Goal: Find specific page/section: Find specific page/section

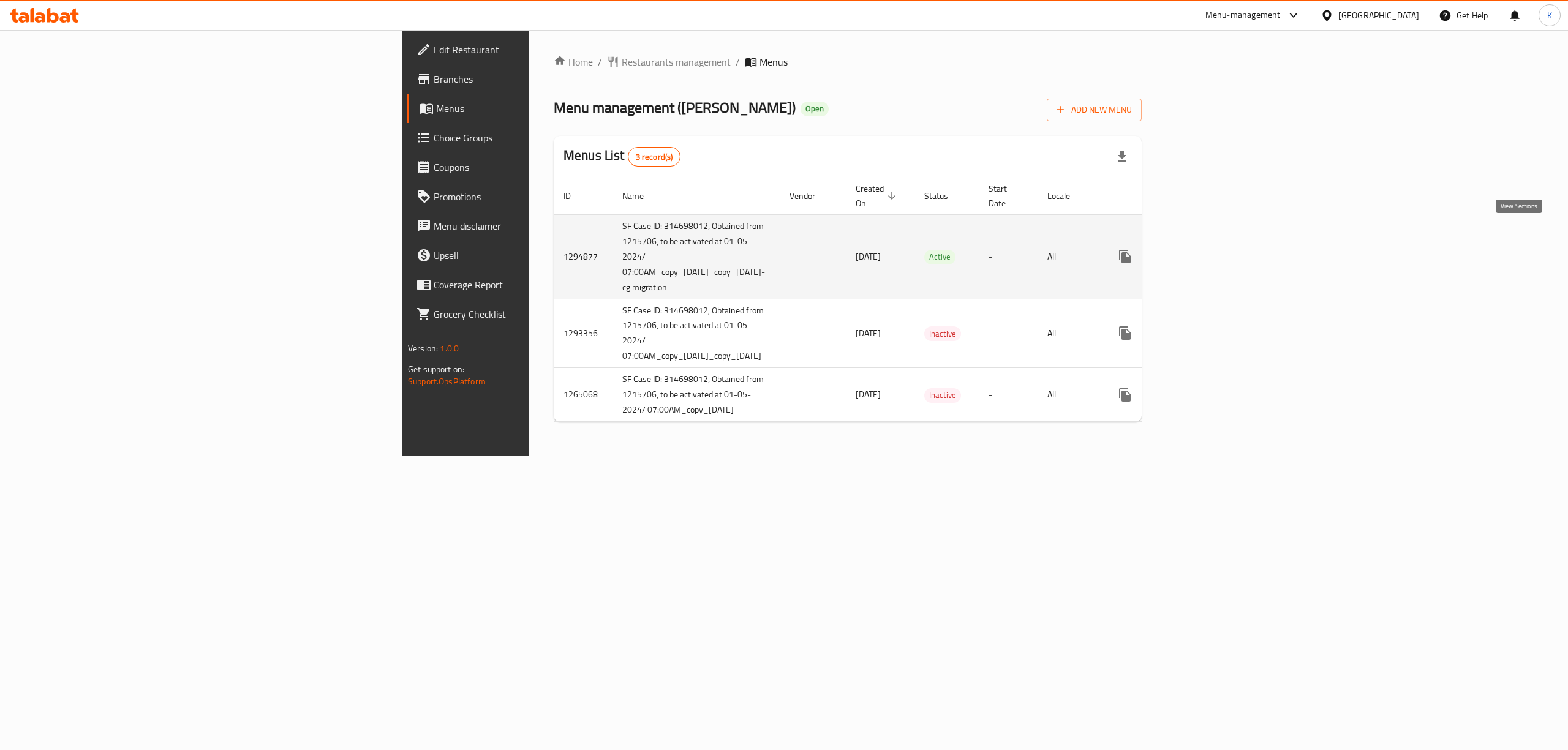
click at [1220, 249] on icon "enhanced table" at bounding box center [1213, 256] width 14 height 14
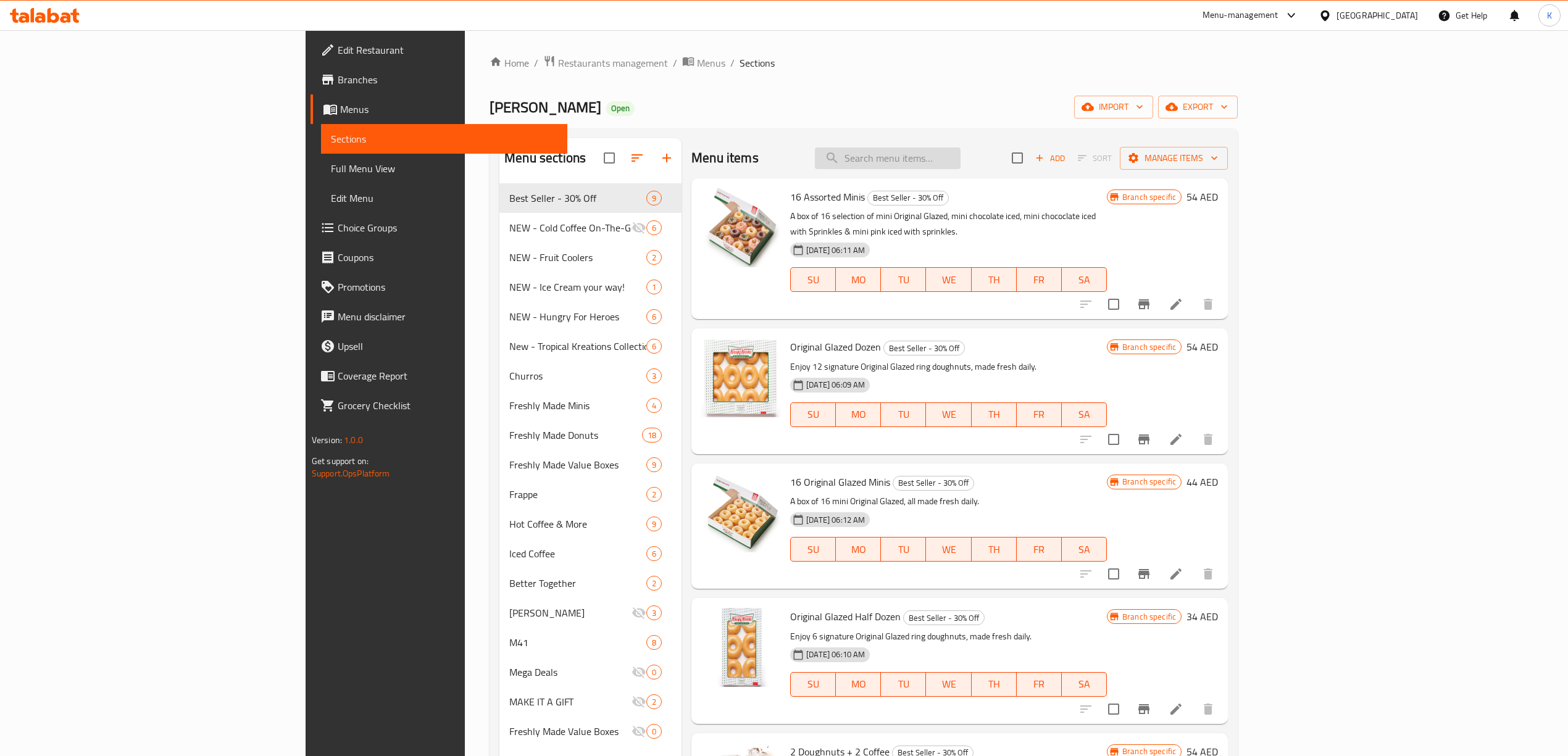
click at [960, 159] on input "search" at bounding box center [887, 158] width 146 height 21
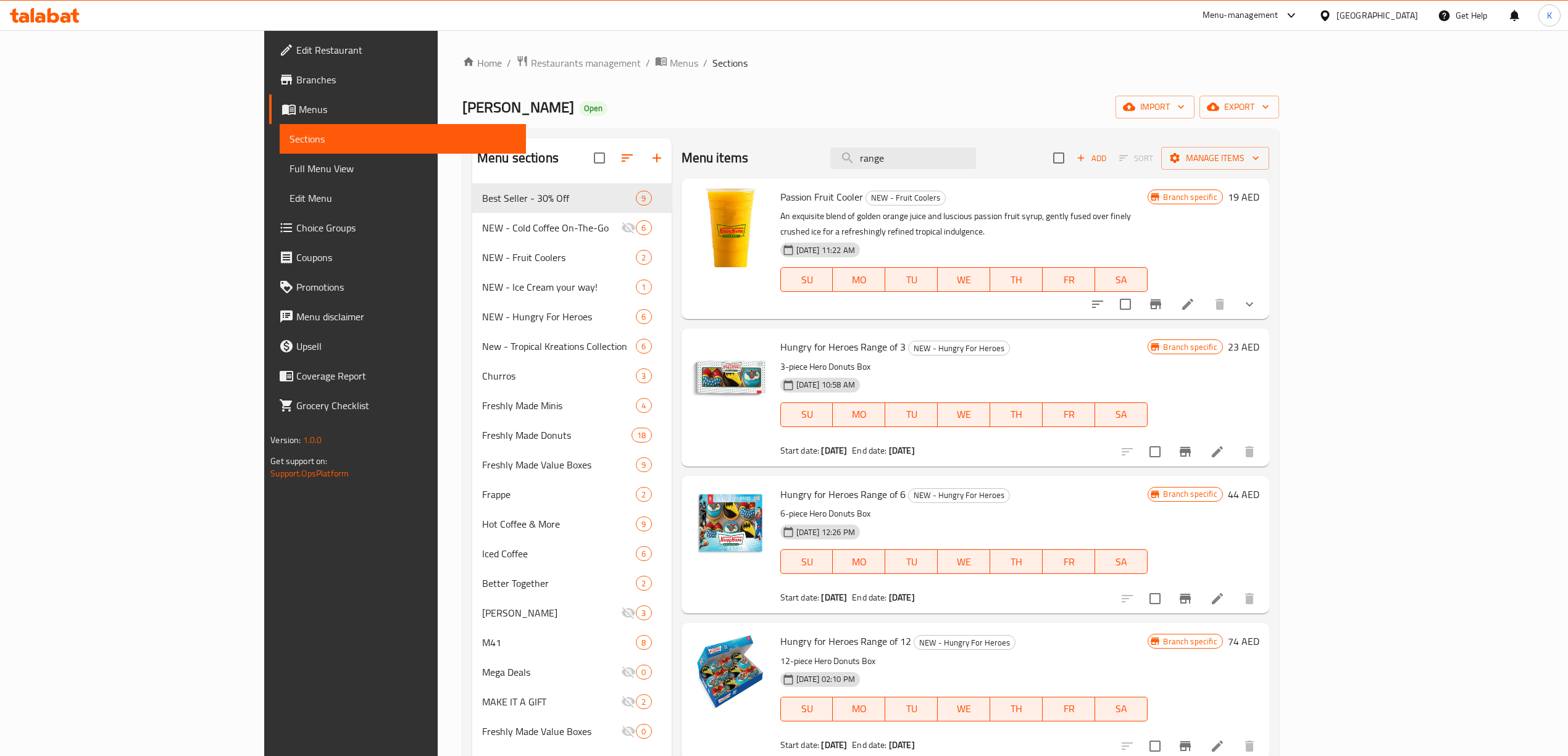
type input "range"
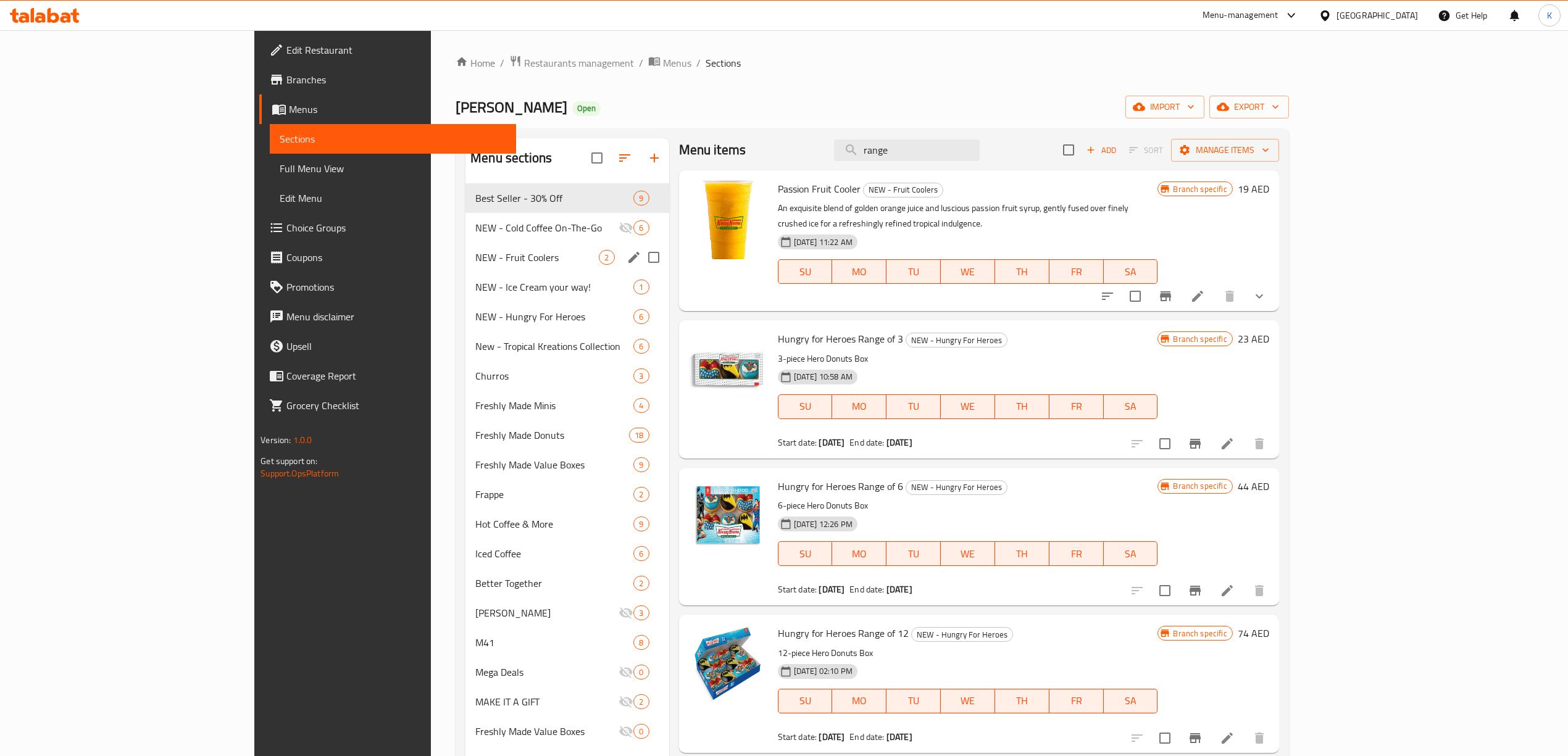
click at [466, 269] on div "NEW - Fruit Coolers 2" at bounding box center [567, 257] width 203 height 30
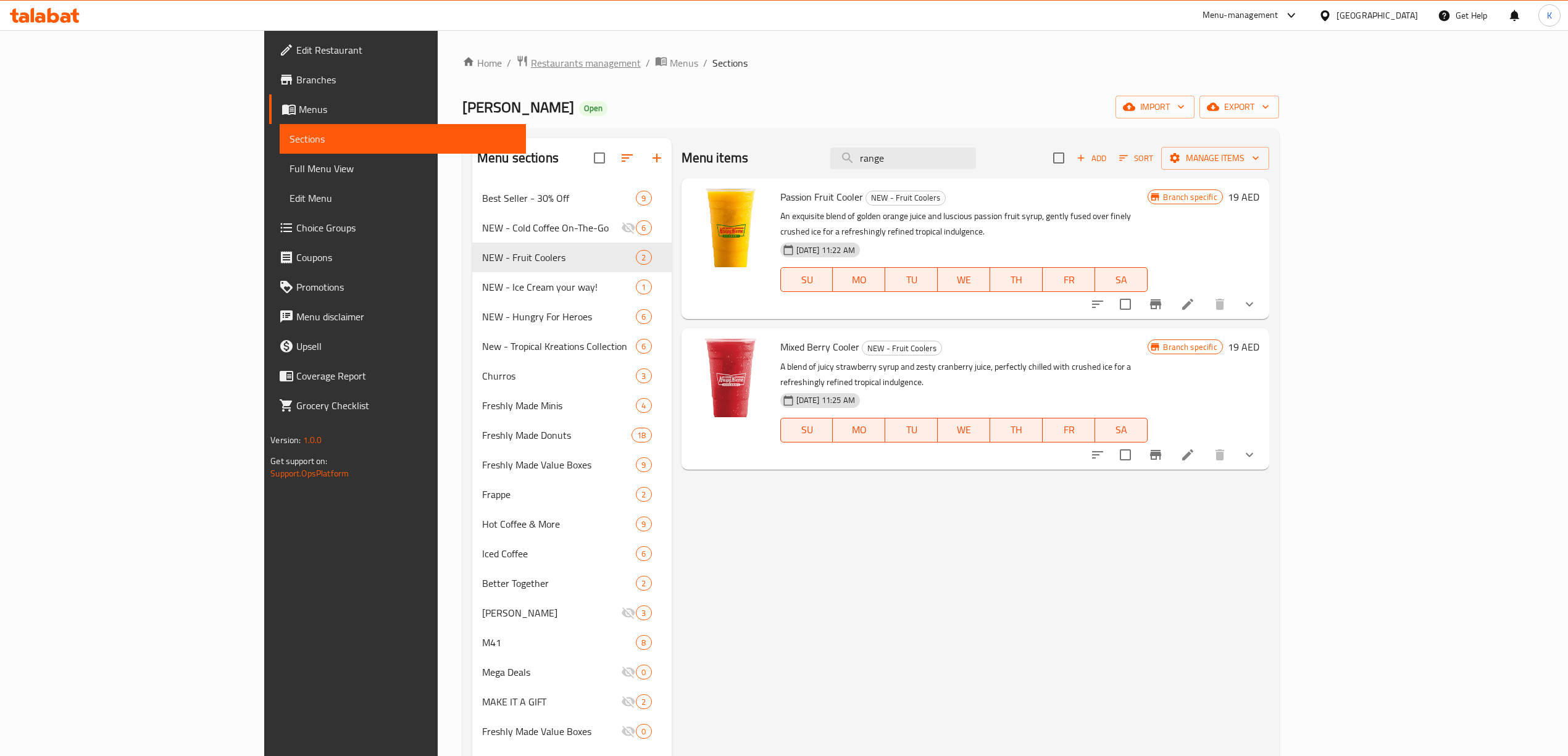
click at [531, 65] on span "Restaurants management" at bounding box center [586, 62] width 110 height 14
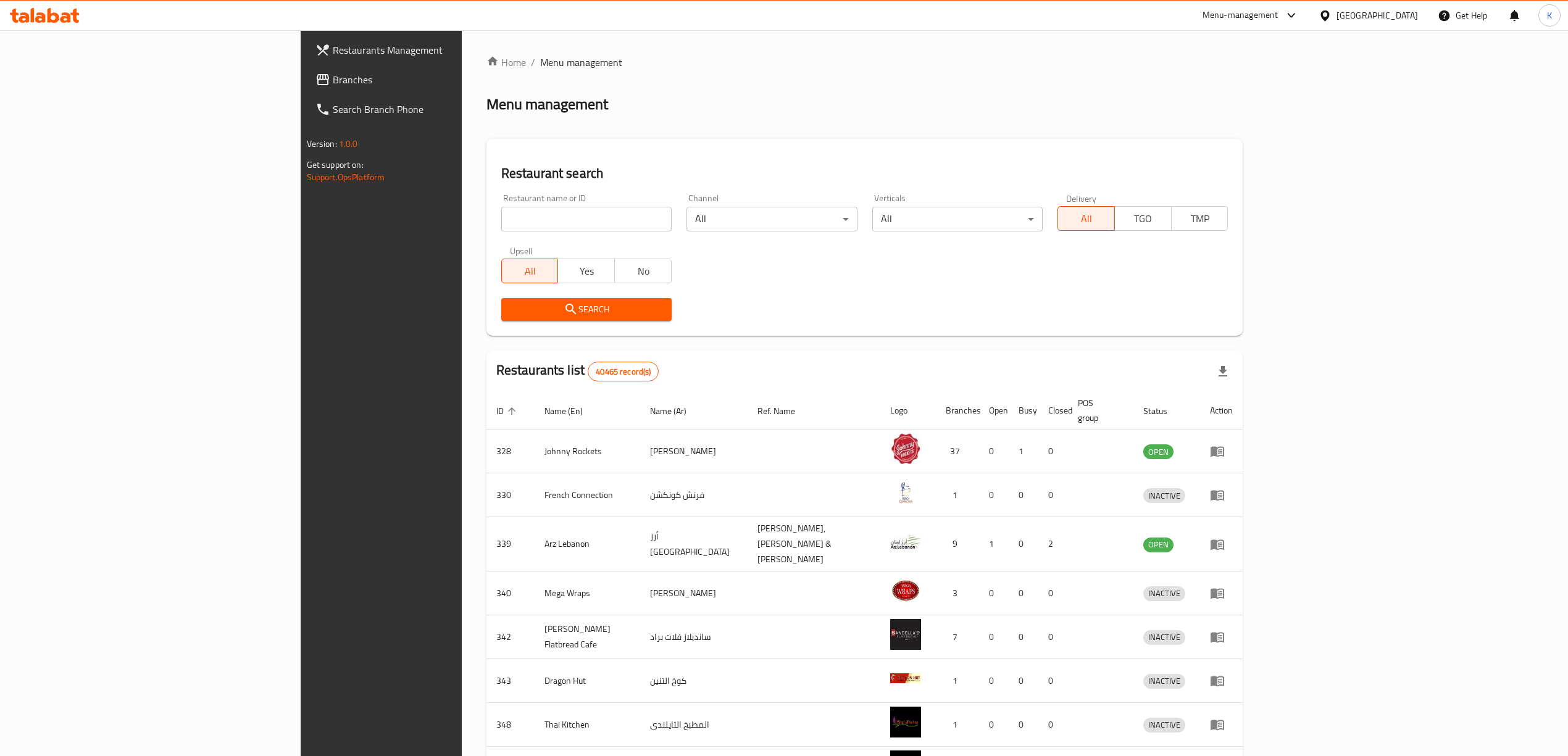
click at [504, 223] on input "search" at bounding box center [586, 219] width 170 height 24
paste input "2913"
type input "2913"
click button "Search" at bounding box center [586, 309] width 170 height 23
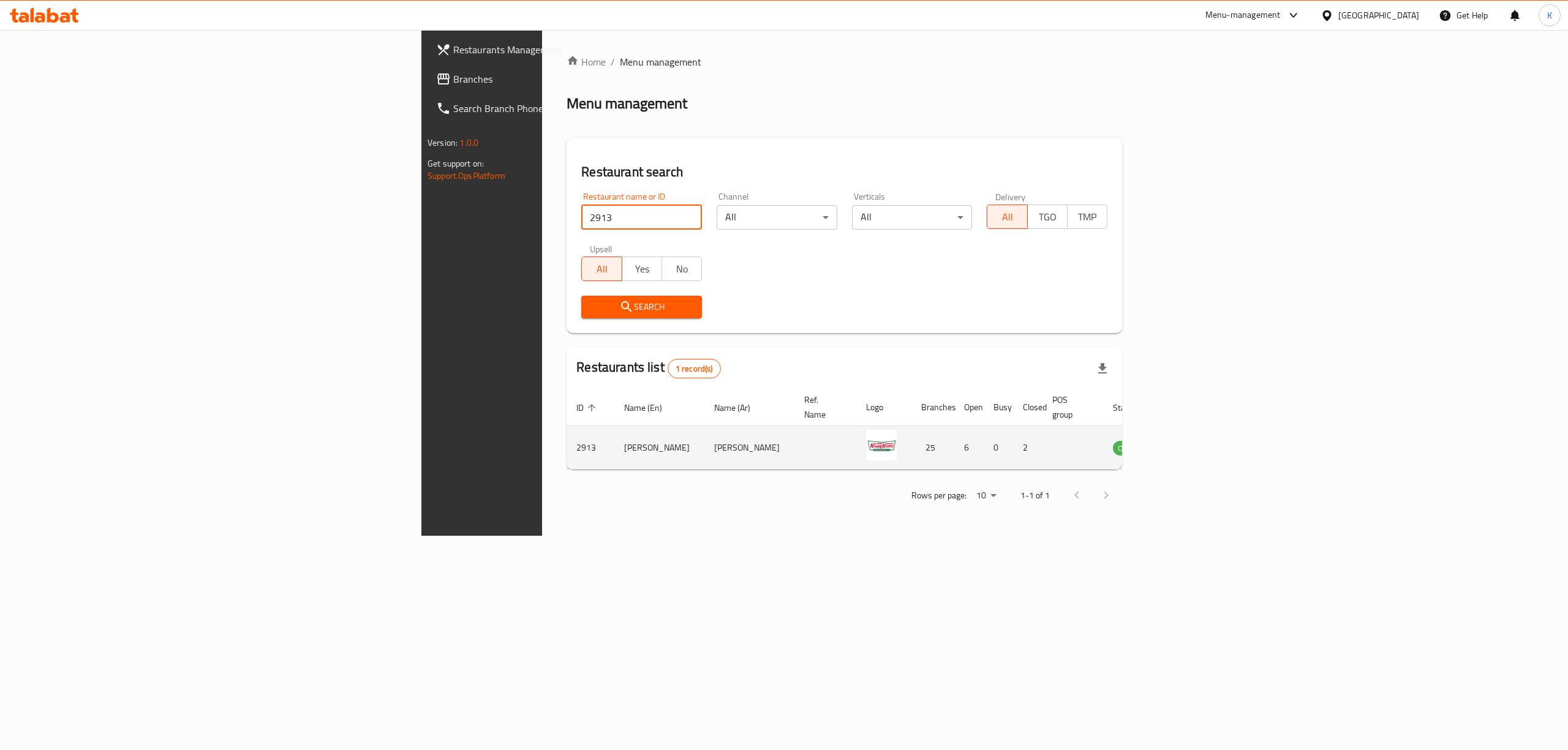
click at [1192, 440] on icon "enhanced table" at bounding box center [1184, 447] width 14 height 14
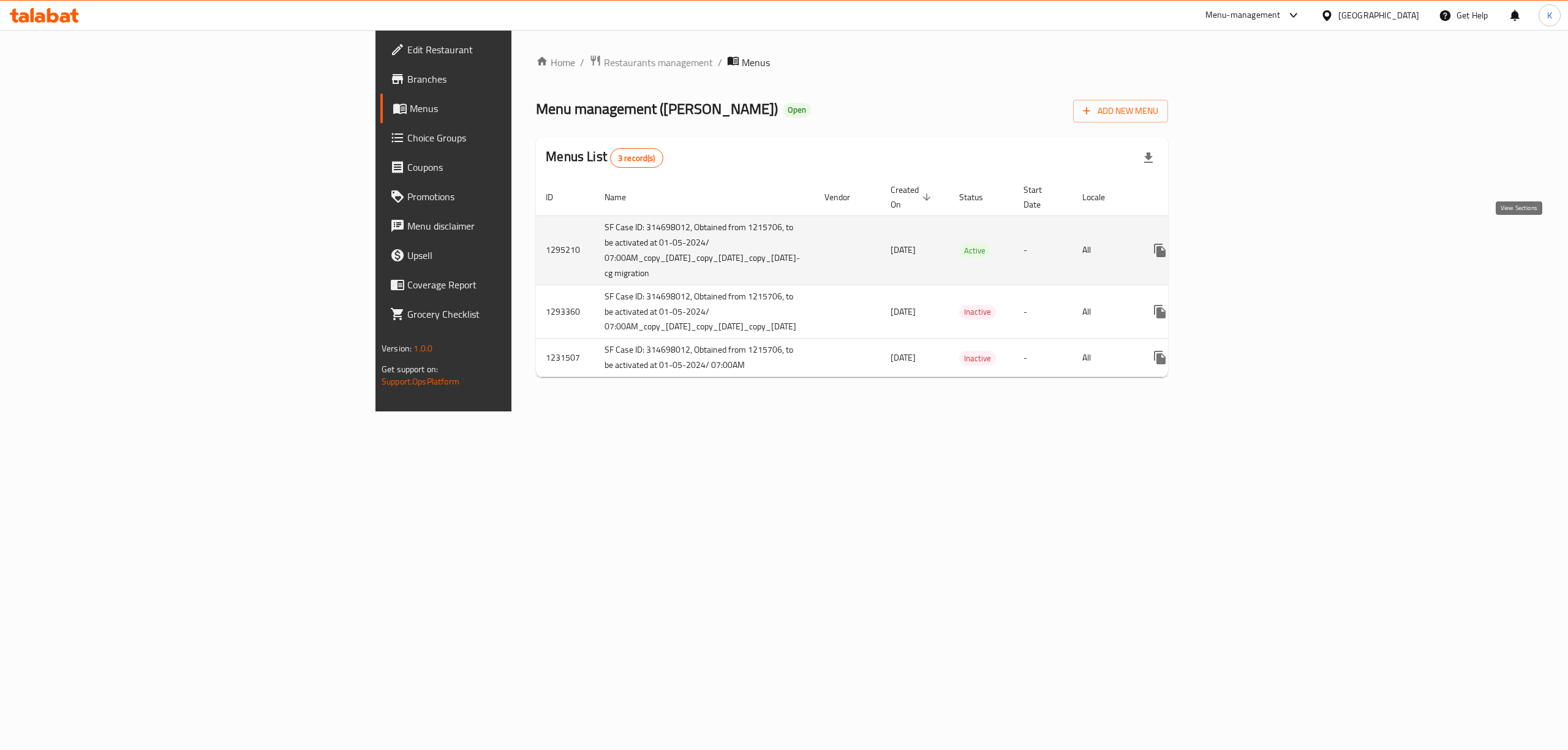
click at [1255, 243] on icon "enhanced table" at bounding box center [1248, 250] width 14 height 14
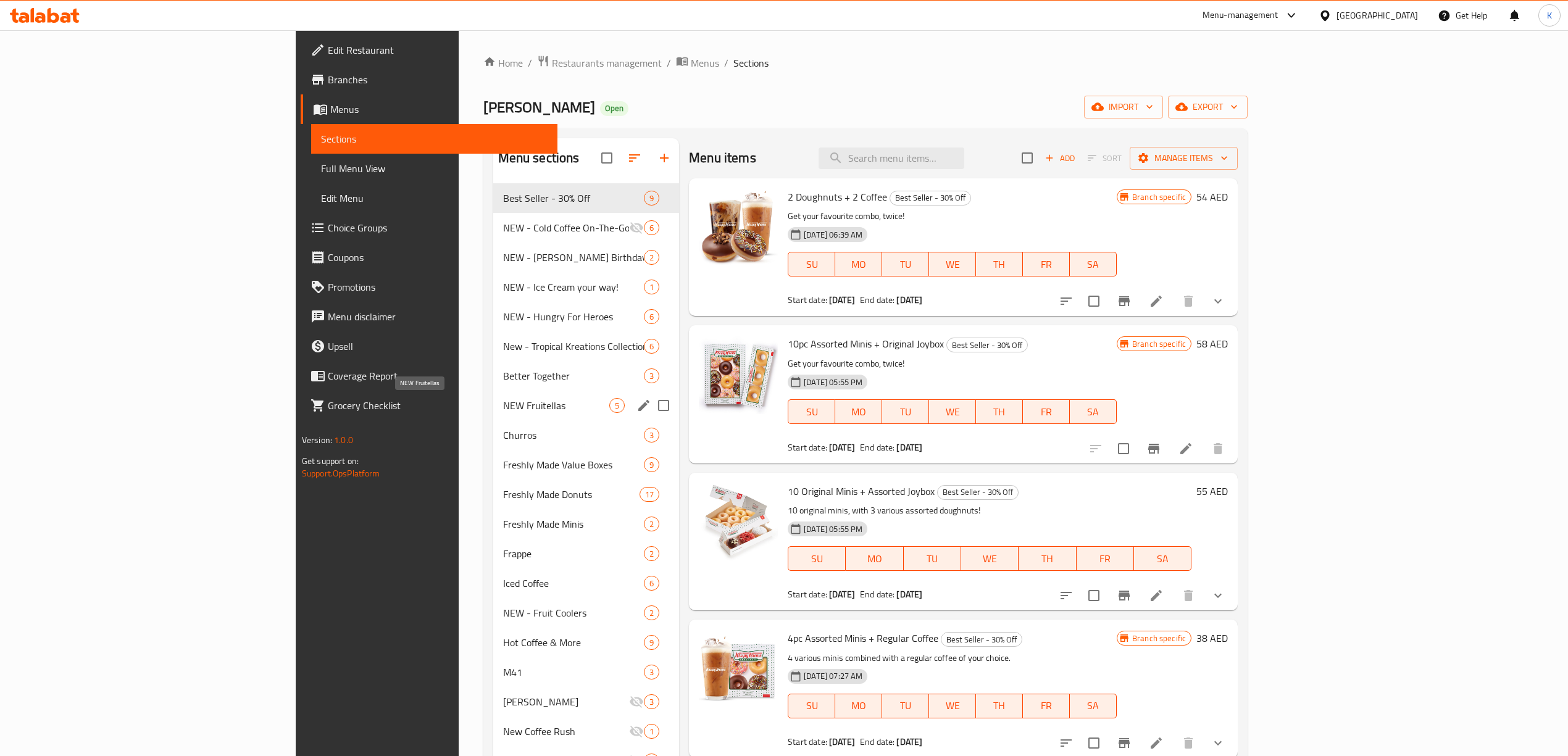
click at [503, 403] on span "NEW Fruitellas" at bounding box center [556, 405] width 107 height 14
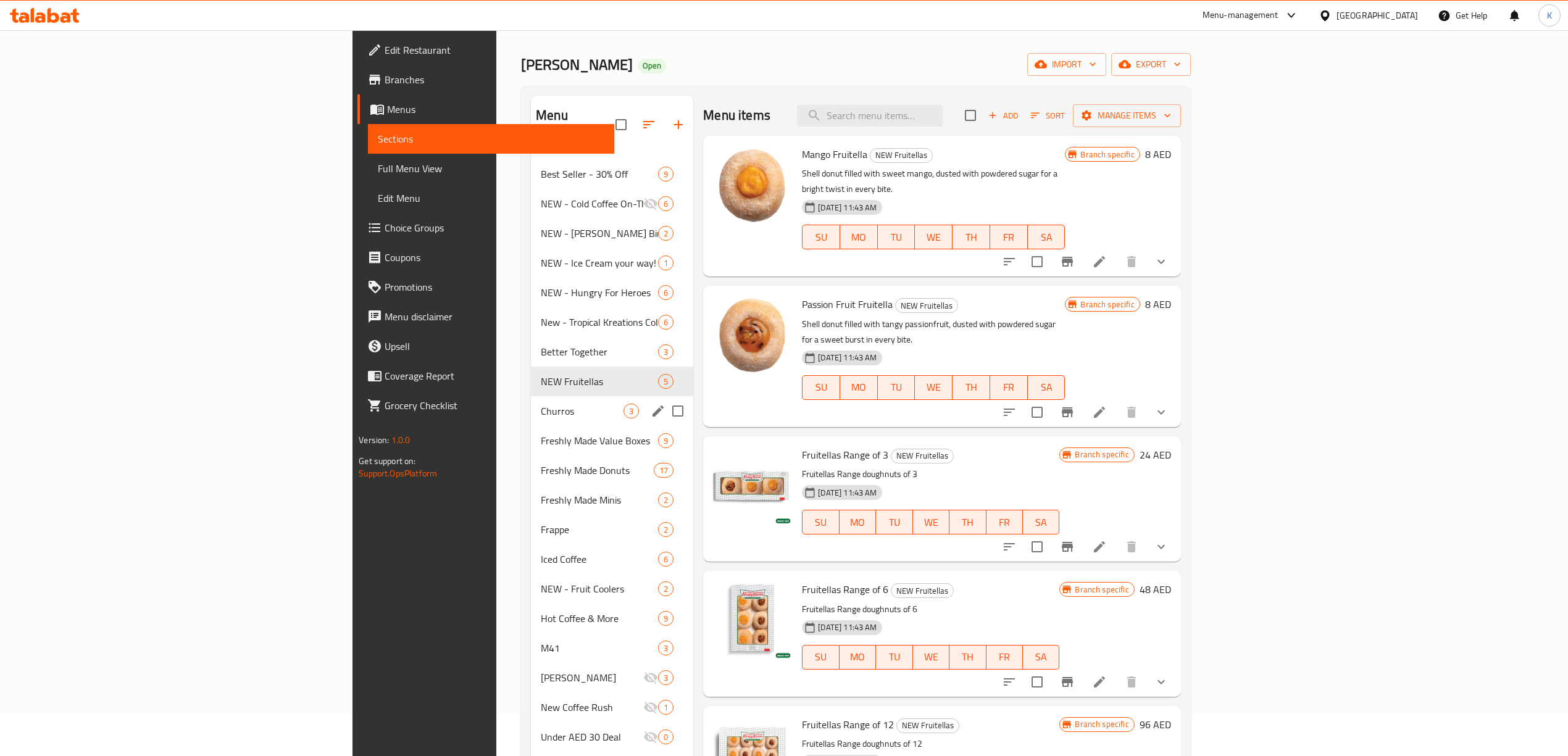
scroll to position [82, 0]
